Goal: Transaction & Acquisition: Obtain resource

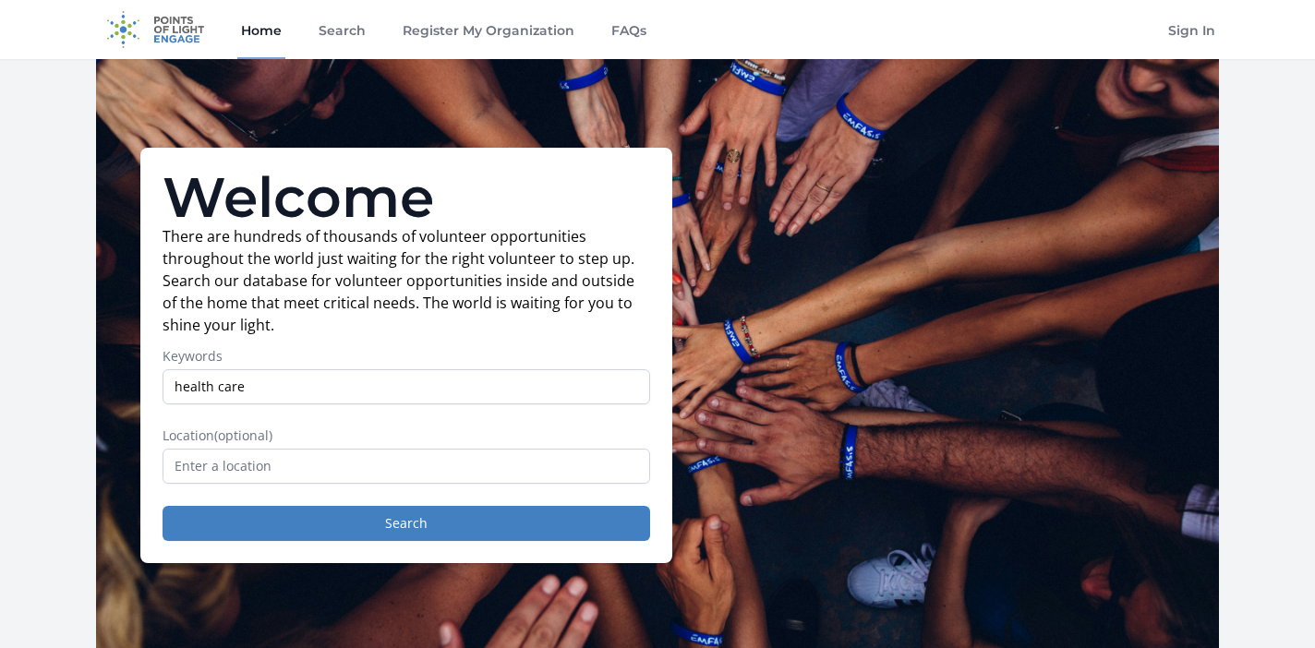
type input "health care"
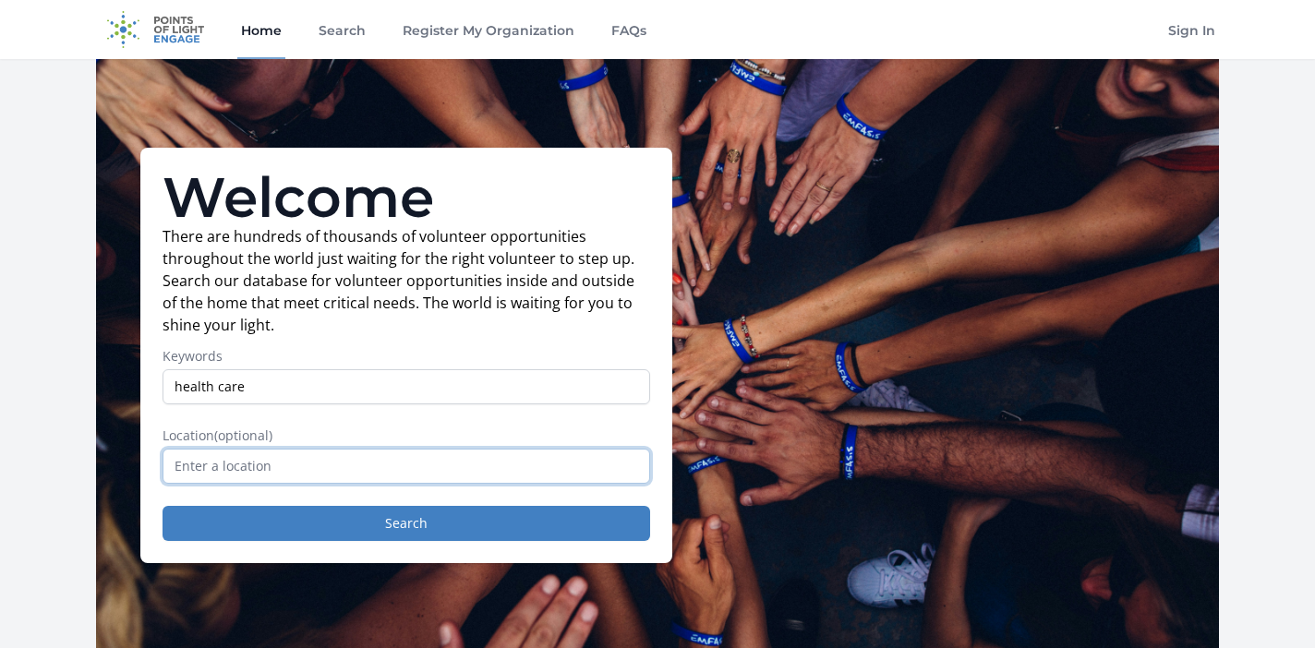
click at [235, 457] on input "text" at bounding box center [407, 466] width 488 height 35
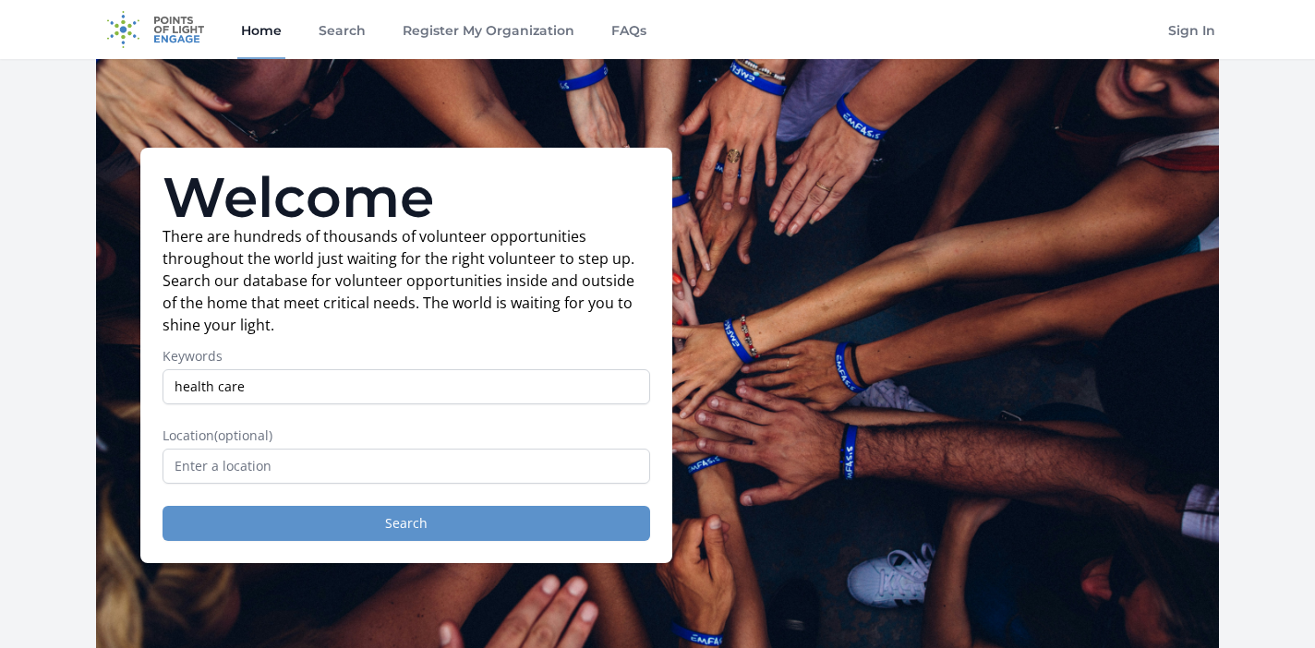
click at [298, 525] on button "Search" at bounding box center [407, 523] width 488 height 35
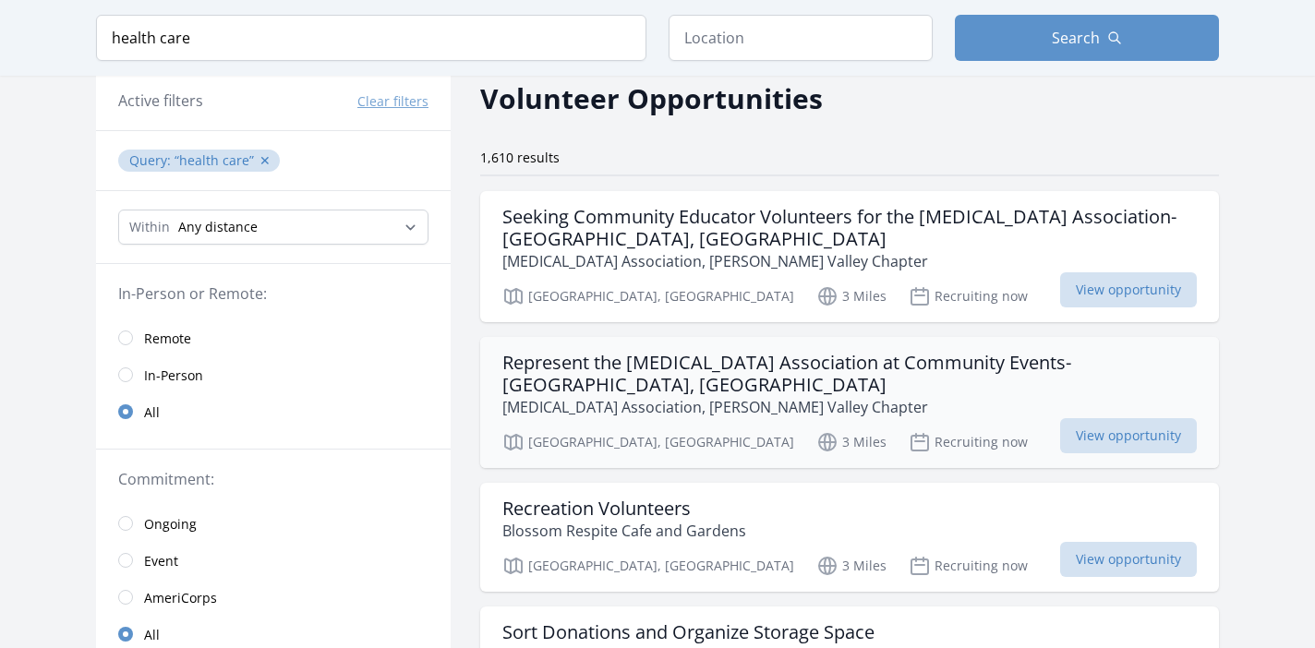
scroll to position [307, 0]
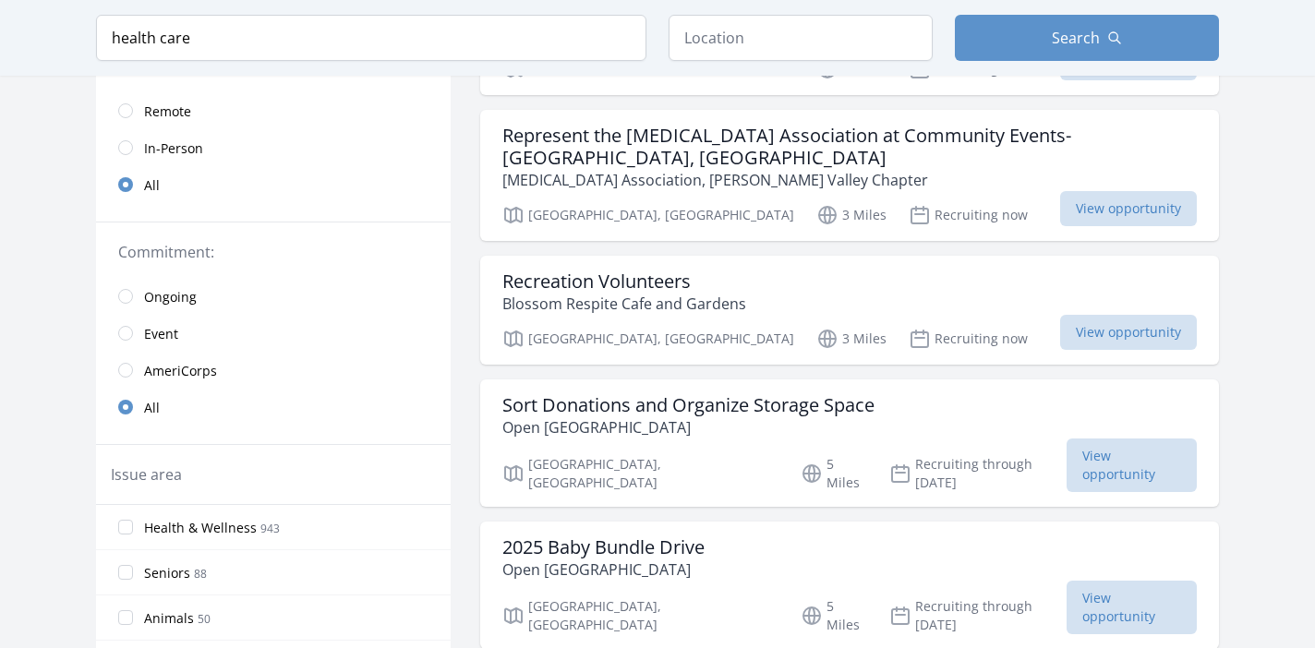
click at [132, 112] on input "radio" at bounding box center [125, 110] width 15 height 15
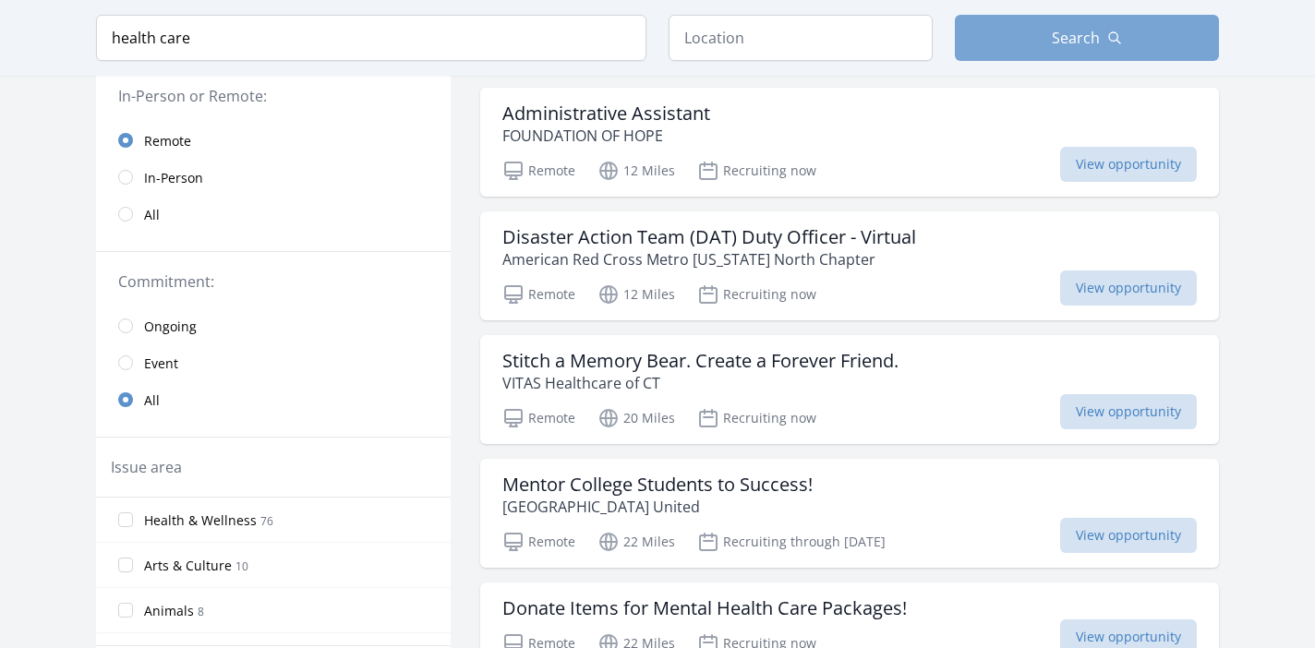
click at [1070, 48] on span "Search" at bounding box center [1076, 38] width 48 height 22
click at [1066, 41] on span "Search" at bounding box center [1076, 38] width 48 height 22
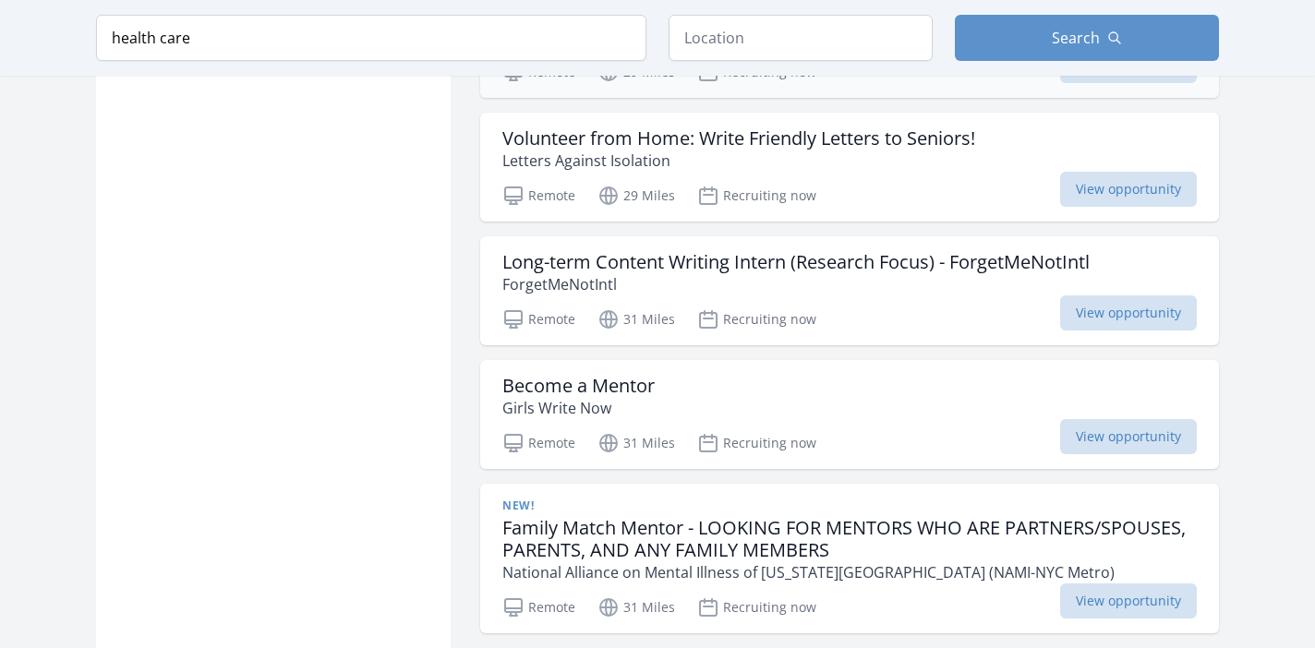
scroll to position [2148, 0]
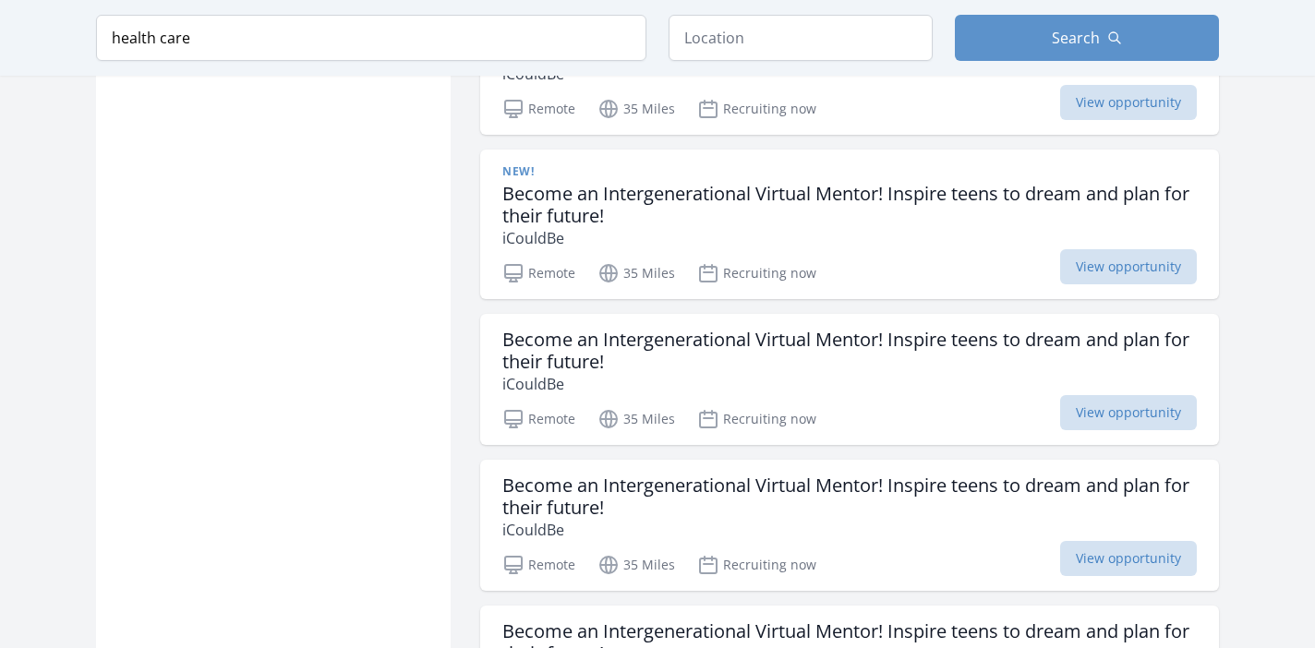
scroll to position [4904, 0]
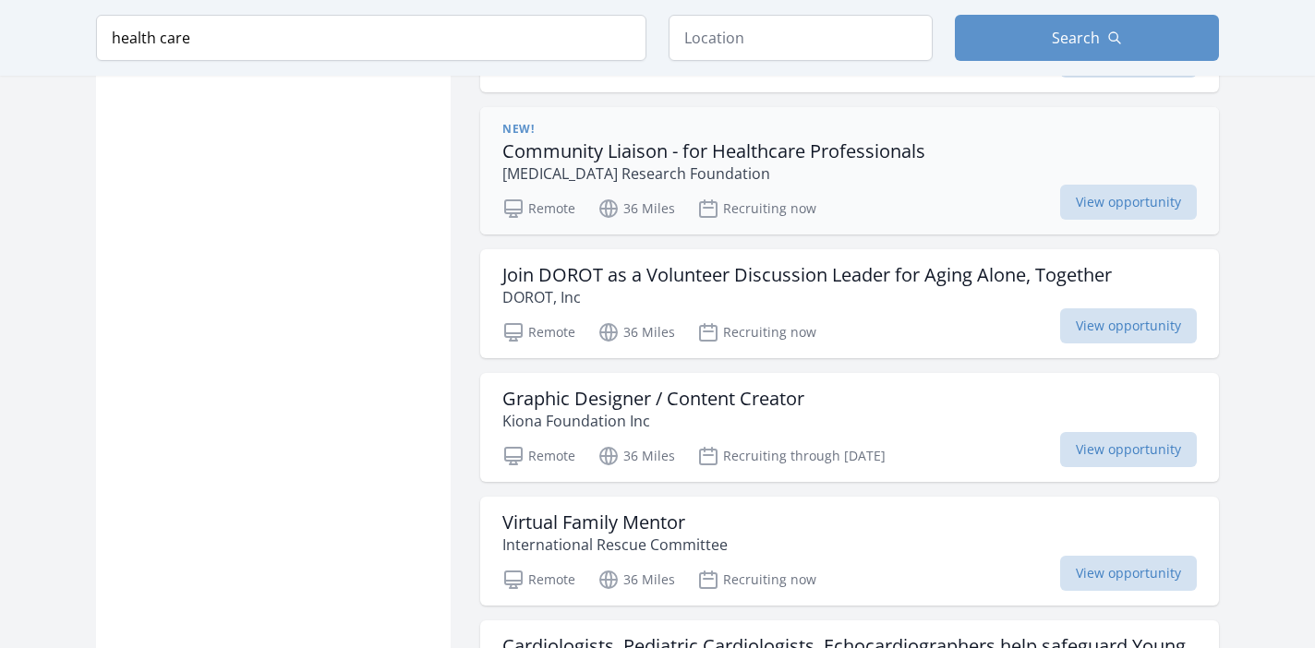
scroll to position [6041, 0]
click at [716, 145] on h3 "Community Liaison - for Healthcare Professionals" at bounding box center [713, 149] width 423 height 22
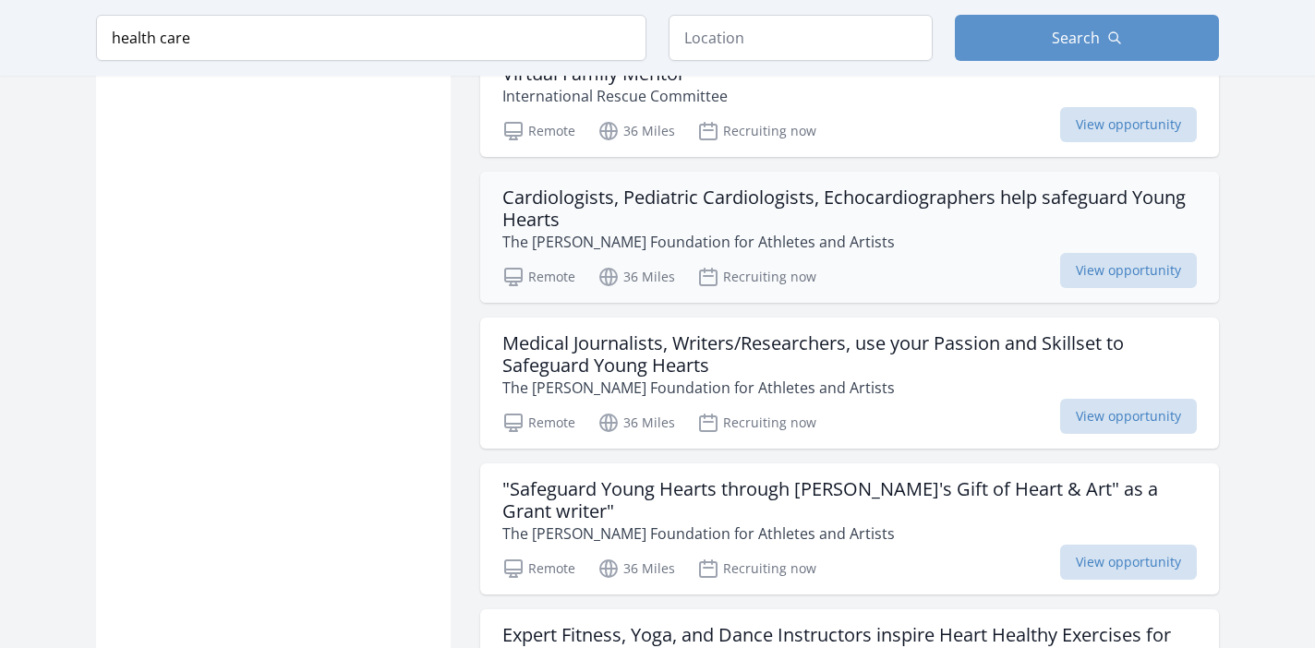
scroll to position [6492, 0]
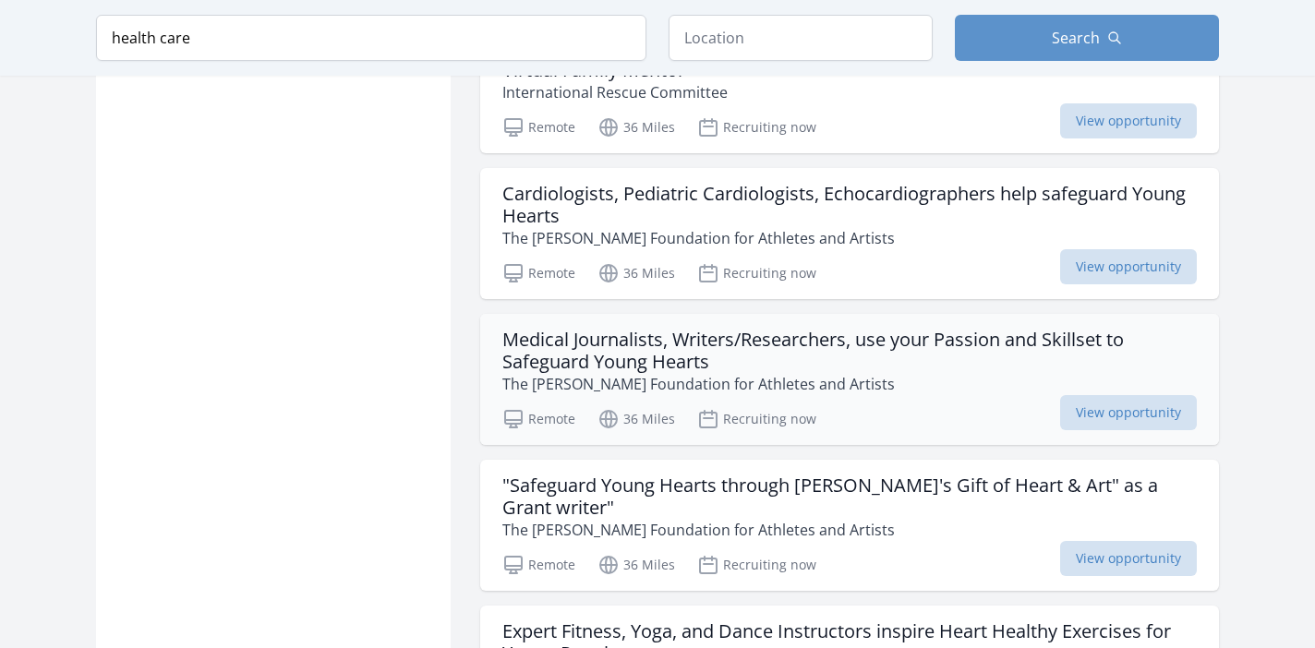
click at [644, 347] on h3 "Medical Journalists, Writers/Researchers, use your Passion and Skillset to Safe…" at bounding box center [849, 351] width 694 height 44
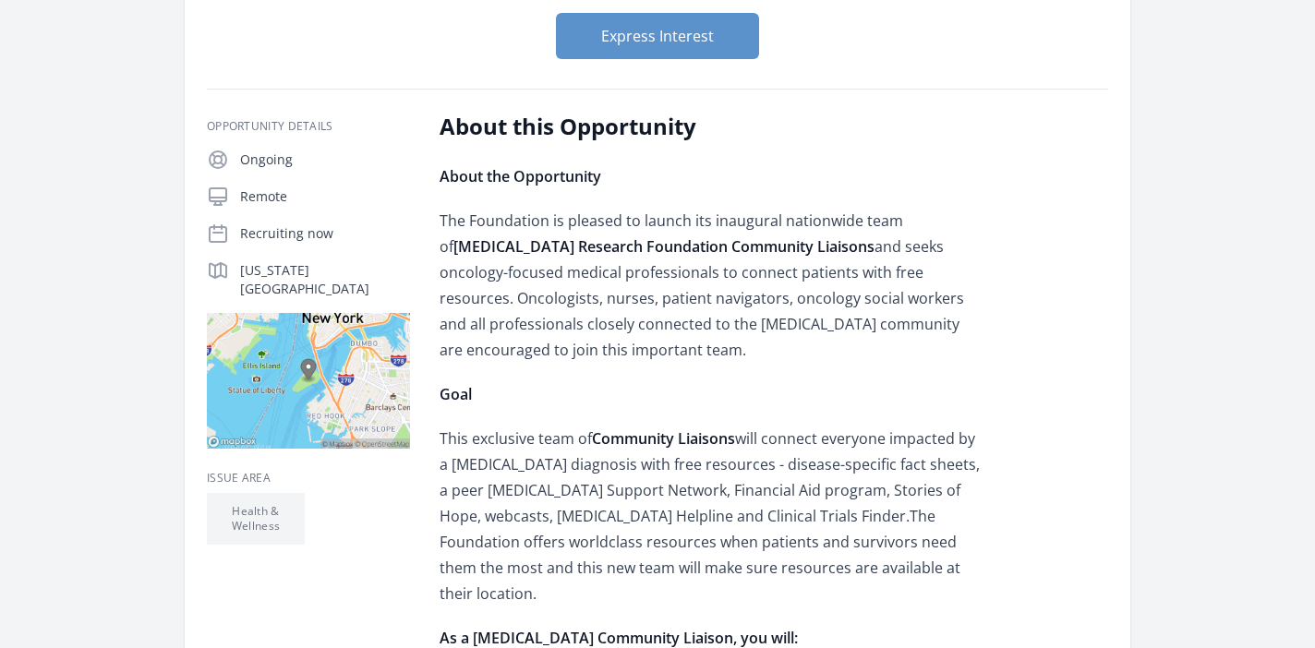
scroll to position [273, 0]
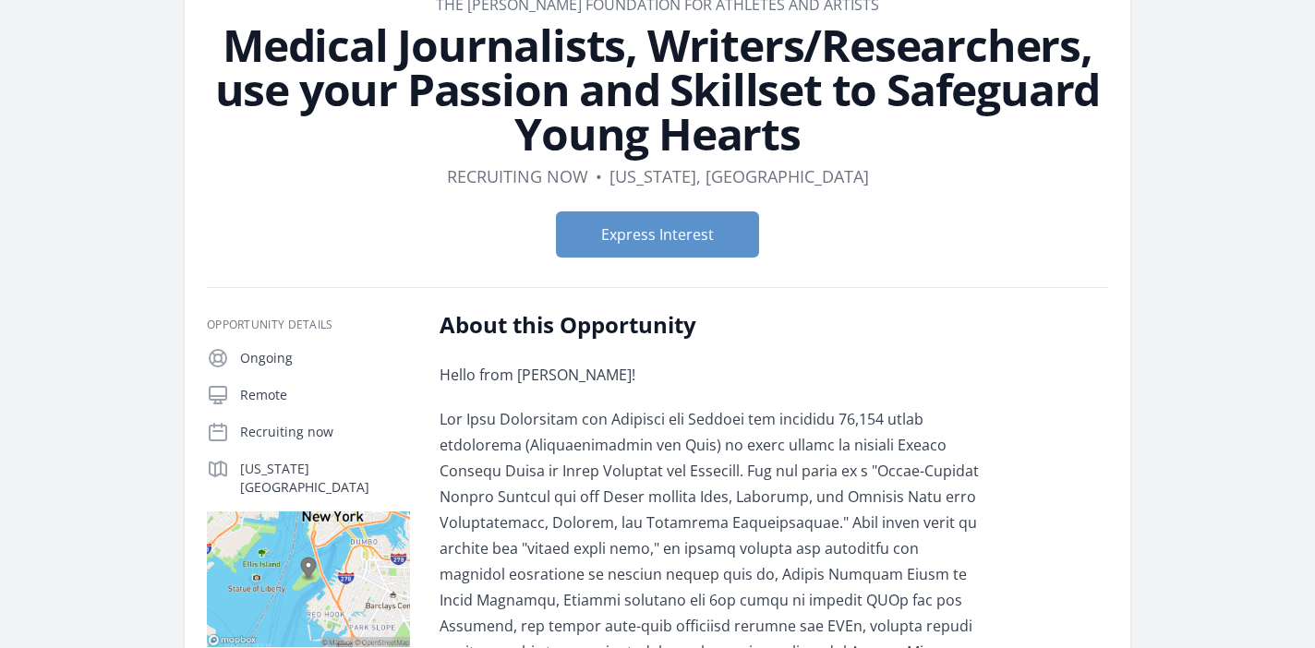
scroll to position [114, 0]
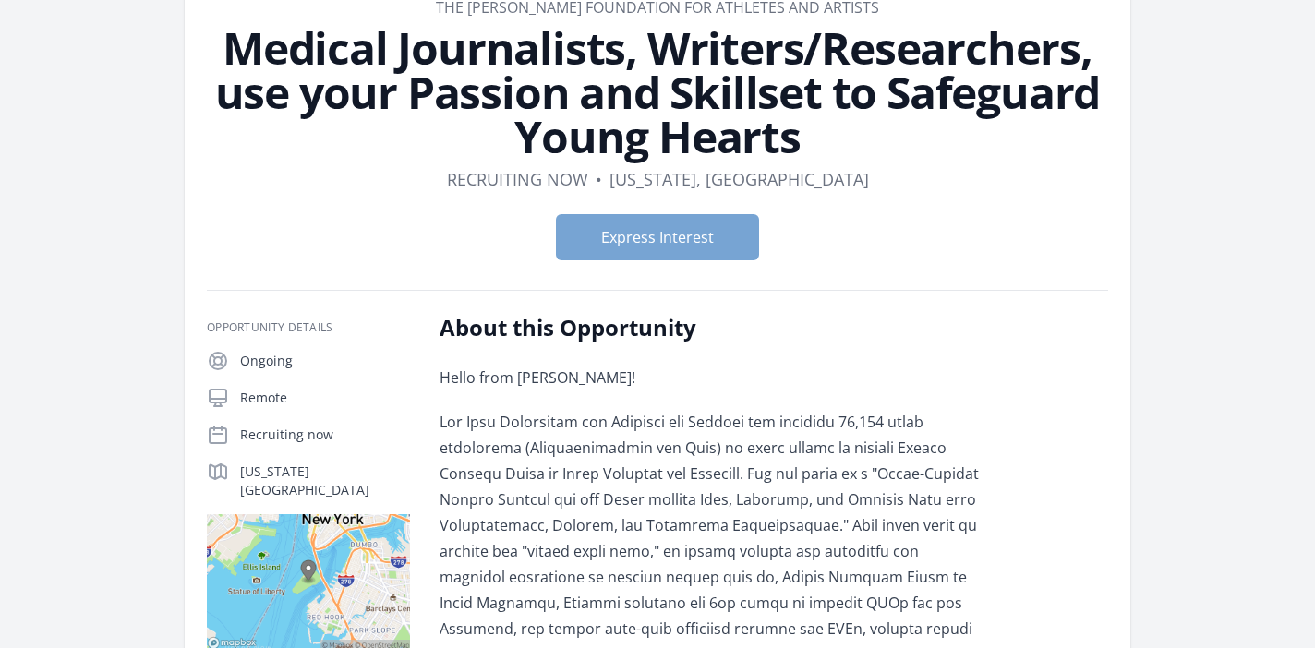
click at [608, 225] on button "Express Interest" at bounding box center [657, 237] width 203 height 46
